Goal: Transaction & Acquisition: Purchase product/service

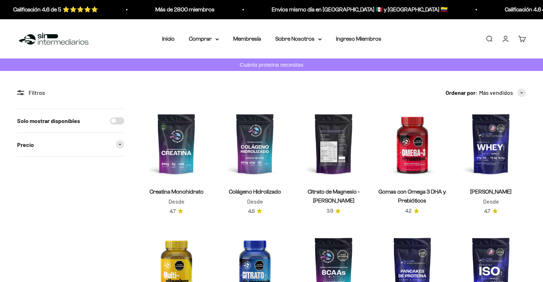
click at [337, 146] on img at bounding box center [334, 144] width 70 height 70
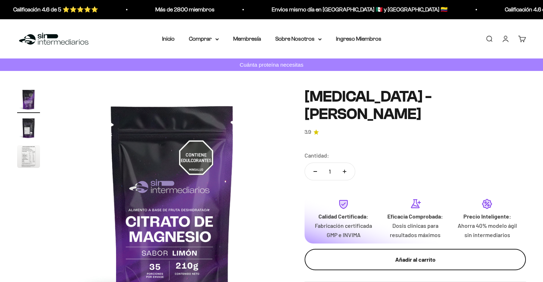
click at [403, 266] on button "Añadir al carrito" at bounding box center [415, 259] width 221 height 21
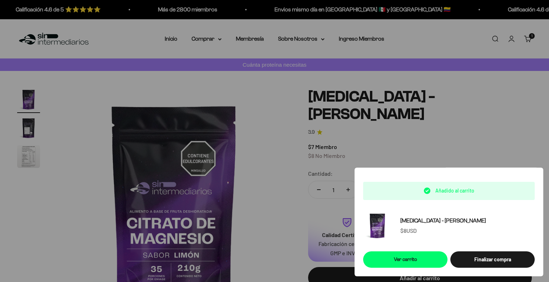
click at [189, 122] on div at bounding box center [274, 141] width 549 height 282
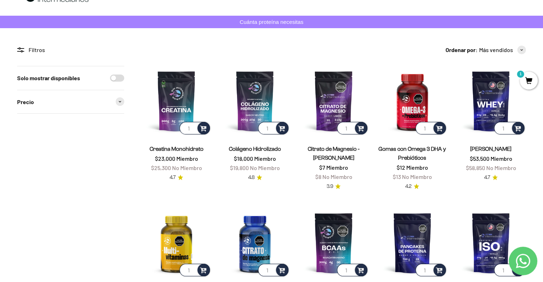
scroll to position [43, 0]
click at [206, 128] on span at bounding box center [203, 128] width 7 height 8
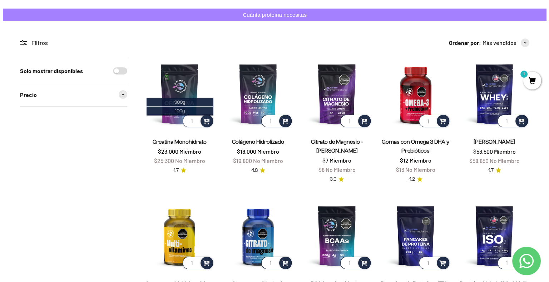
scroll to position [51, 0]
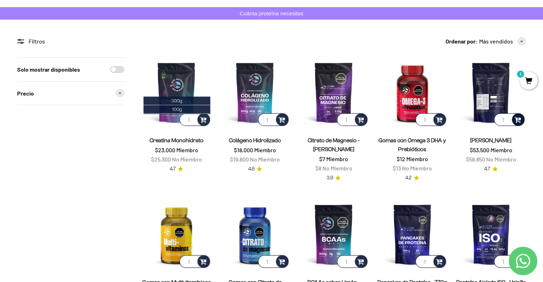
click at [520, 119] on span at bounding box center [518, 119] width 7 height 8
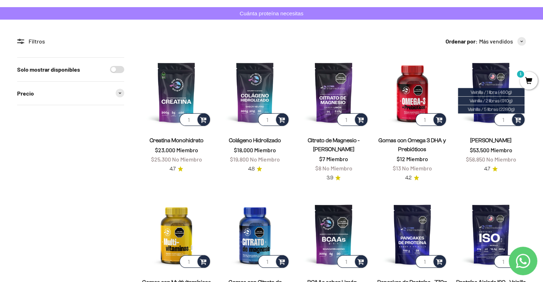
click at [527, 81] on span "1" at bounding box center [529, 81] width 18 height 18
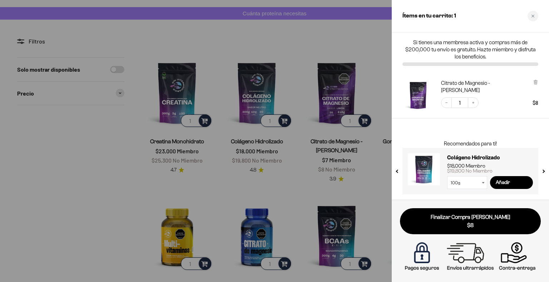
click at [360, 26] on div at bounding box center [274, 141] width 549 height 282
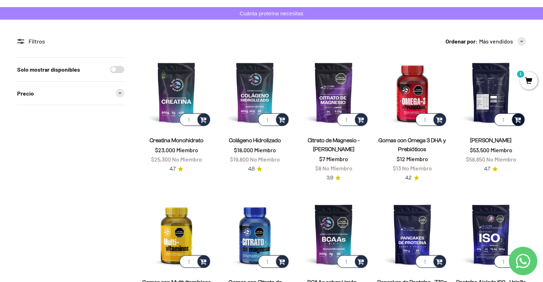
click at [516, 119] on span at bounding box center [518, 119] width 7 height 8
click at [510, 108] on span "Vainilla / 5 libras (2280g)" at bounding box center [491, 109] width 47 height 5
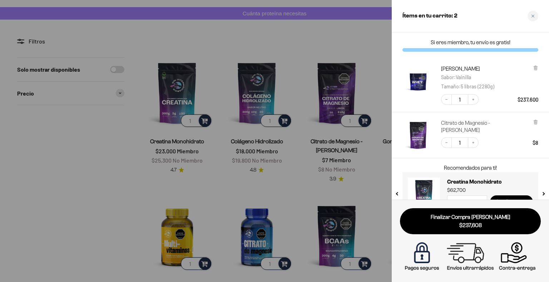
scroll to position [20, 0]
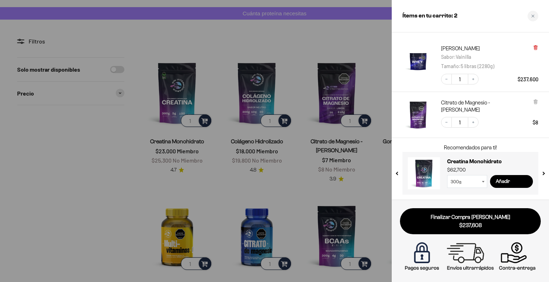
click at [534, 47] on icon at bounding box center [534, 47] width 1 height 4
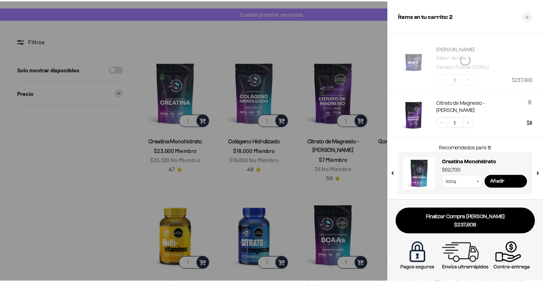
scroll to position [0, 0]
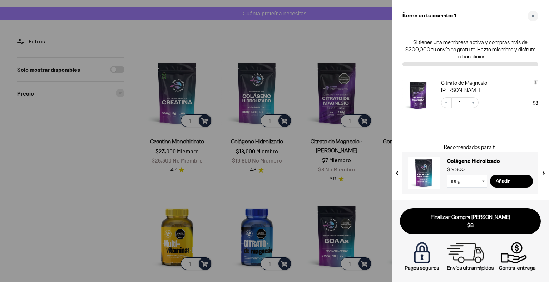
click at [347, 28] on div at bounding box center [274, 141] width 549 height 282
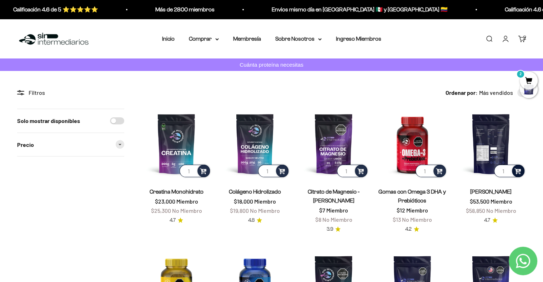
click at [517, 170] on span at bounding box center [518, 171] width 7 height 8
click at [511, 150] on span "Vainilla / 2 libras (910g)" at bounding box center [491, 152] width 43 height 5
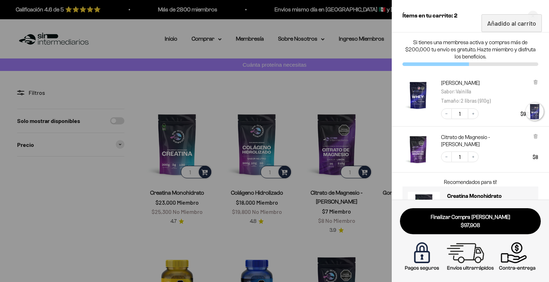
click at [485, 225] on span "$97,908" at bounding box center [470, 226] width 131 height 8
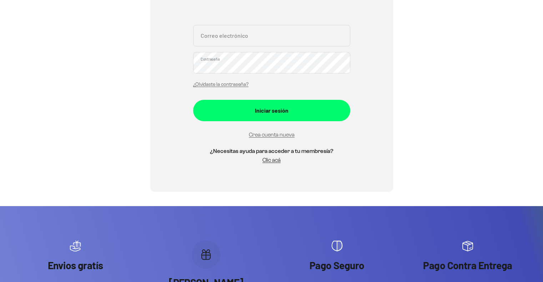
scroll to position [124, 0]
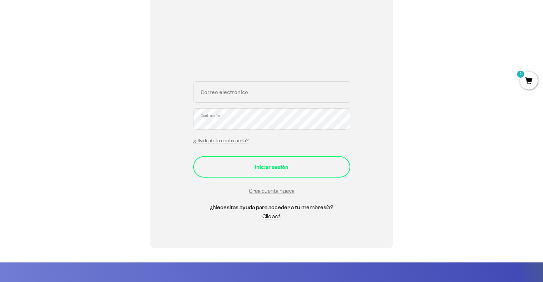
type input "sa.chaux1242@uniandes.edu.co"
click at [302, 166] on div "Iniciar sesión" at bounding box center [271, 166] width 129 height 9
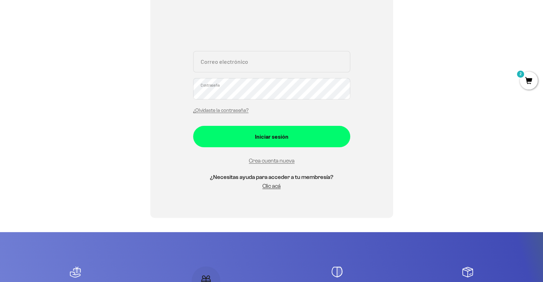
scroll to position [120, 0]
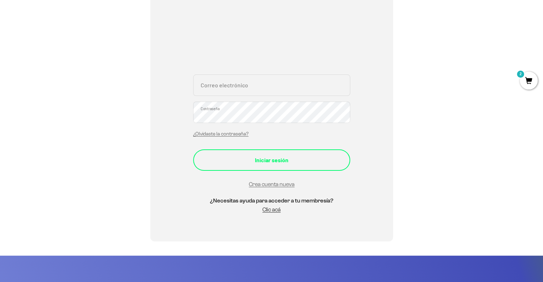
type input "[EMAIL_ADDRESS][DOMAIN_NAME]"
click at [288, 159] on div "Iniciar sesión" at bounding box center [271, 160] width 129 height 9
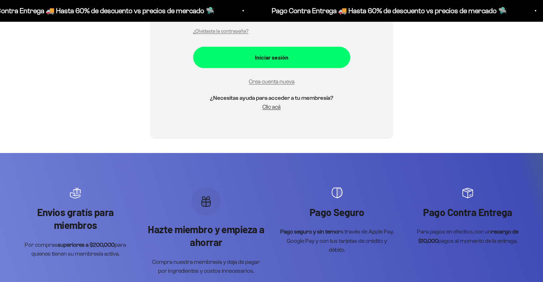
scroll to position [155, 0]
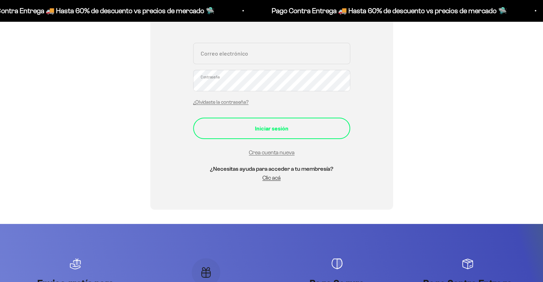
type input "[EMAIL_ADDRESS][DOMAIN_NAME]"
click at [270, 131] on div "Iniciar sesión" at bounding box center [271, 128] width 129 height 9
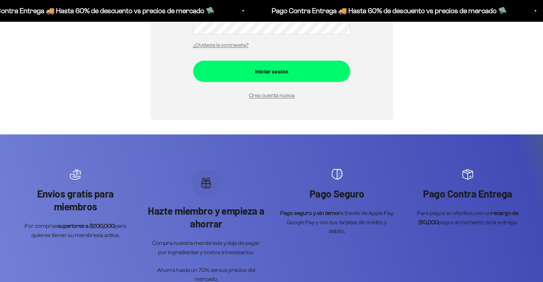
scroll to position [201, 0]
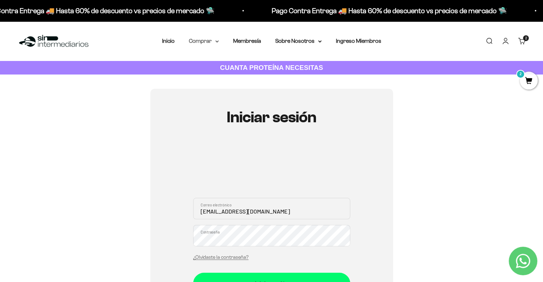
click at [201, 43] on summary "Comprar" at bounding box center [204, 40] width 30 height 9
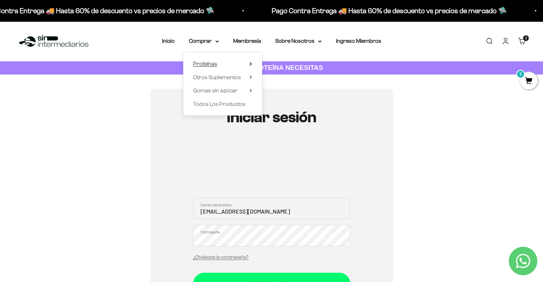
click at [203, 63] on span "Proteínas" at bounding box center [205, 64] width 24 height 6
click at [218, 105] on span "Todos Los Productos" at bounding box center [219, 104] width 52 height 6
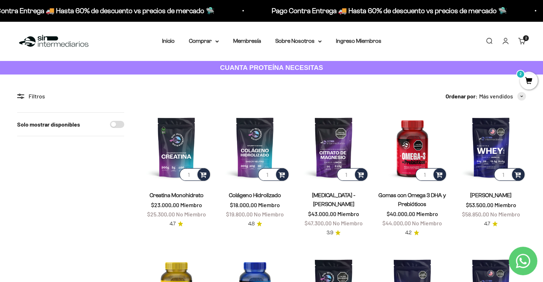
click at [527, 80] on span "2" at bounding box center [529, 81] width 18 height 18
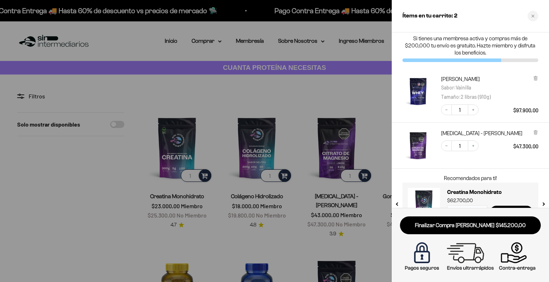
scroll to position [26, 0]
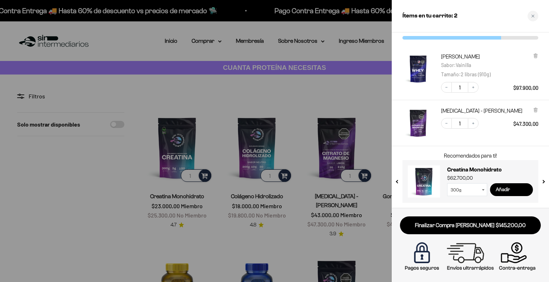
click at [515, 189] on input "Añadir" at bounding box center [511, 190] width 43 height 13
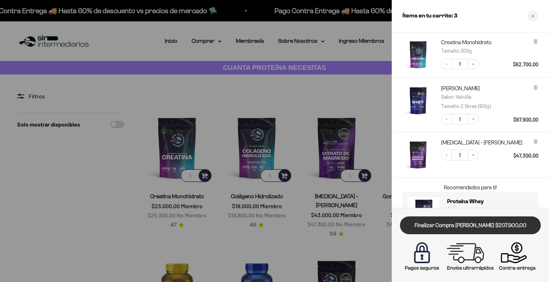
click at [441, 222] on link "Finalizar Compra Segura $207.900,00" at bounding box center [470, 226] width 141 height 18
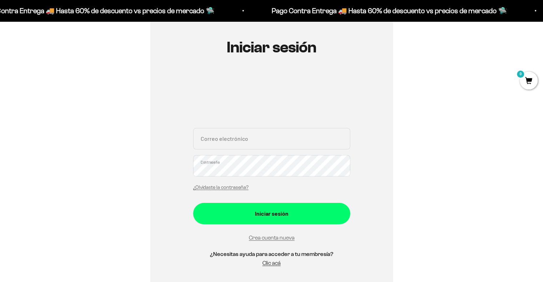
scroll to position [72, 0]
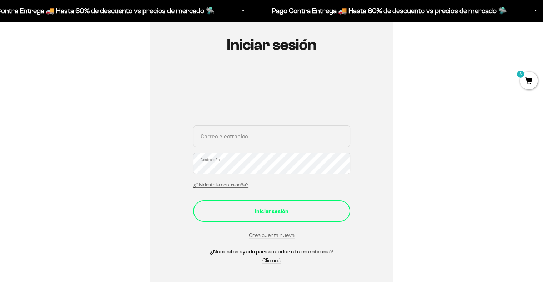
type input "[EMAIL_ADDRESS][DOMAIN_NAME]"
click at [269, 218] on button "Iniciar sesión" at bounding box center [271, 211] width 157 height 21
